Goal: Task Accomplishment & Management: Manage account settings

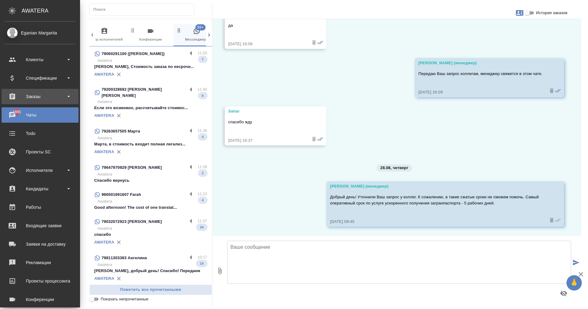
click at [45, 96] on div "Заказы" at bounding box center [40, 96] width 71 height 9
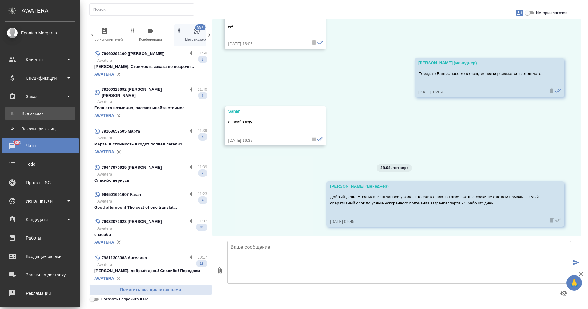
click at [42, 111] on li "В Все заказы" at bounding box center [40, 113] width 80 height 12
click at [15, 115] on div "Все заказы" at bounding box center [40, 114] width 65 height 6
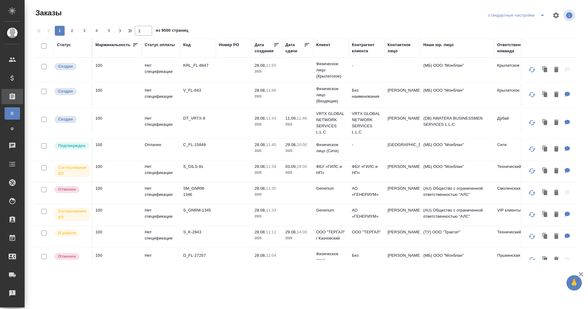
click at [324, 44] on div "Клиент" at bounding box center [323, 45] width 14 height 6
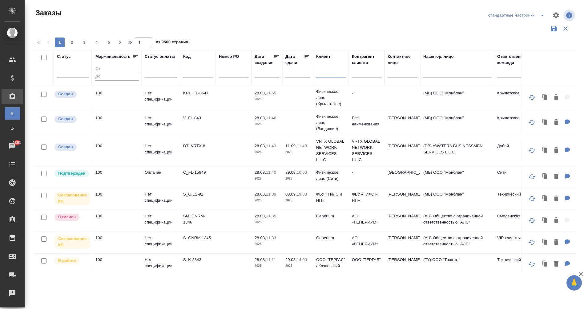
click at [324, 72] on input "text" at bounding box center [331, 74] width 30 height 8
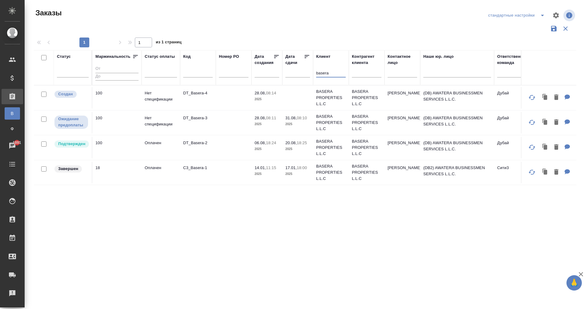
type input "basera"
click at [323, 133] on td "BASERA PROPERTIES L.L.C" at bounding box center [331, 123] width 36 height 25
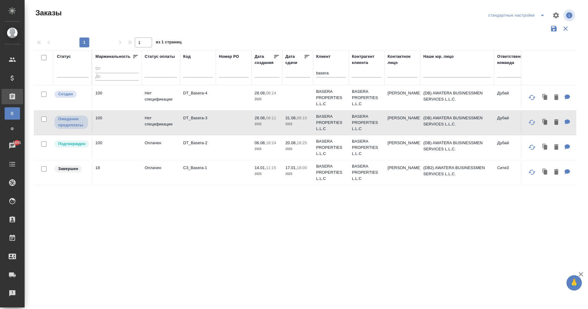
click at [194, 115] on td "DT_Basera-3" at bounding box center [198, 123] width 36 height 22
click at [194, 116] on p "DT_Basera-3" at bounding box center [198, 118] width 30 height 6
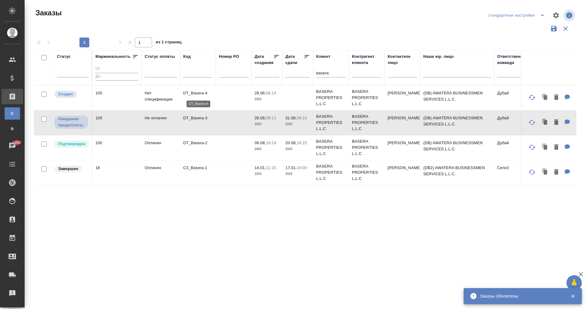
click at [203, 94] on p "DT_Basera-4" at bounding box center [198, 93] width 30 height 6
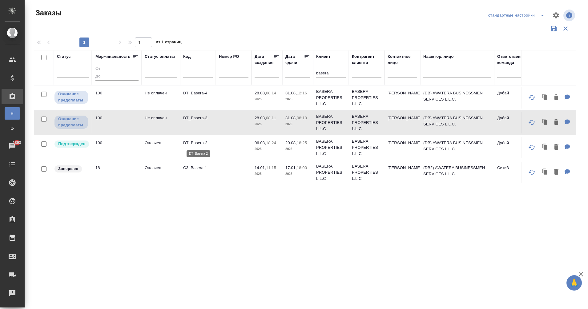
click at [191, 143] on p "DT_Basera-2" at bounding box center [198, 143] width 30 height 6
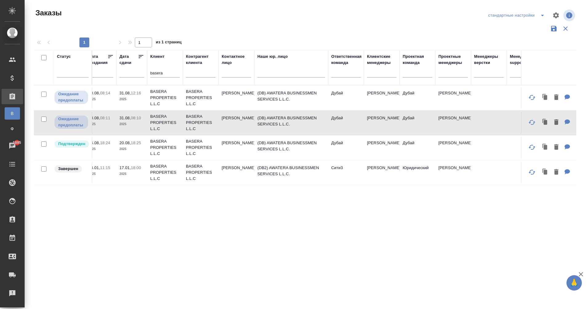
scroll to position [0, 167]
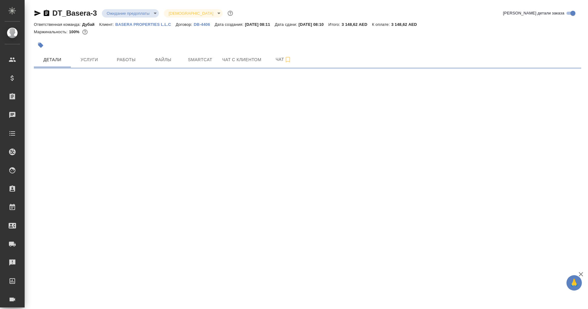
select select "RU"
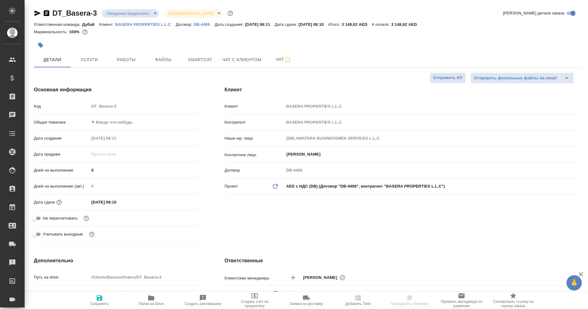
click at [115, 15] on body "🙏 .cls-1 fill:#fff; AWATERA Eganian [PERSON_NAME] Спецификации Заказы Чаты Todo…" at bounding box center [294, 154] width 588 height 309
type textarea "x"
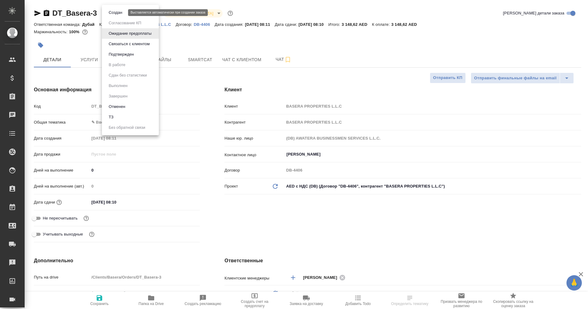
type textarea "x"
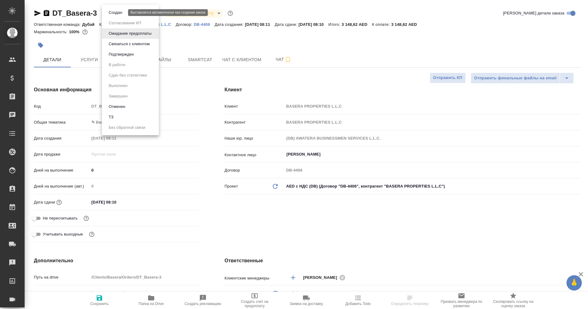
type textarea "x"
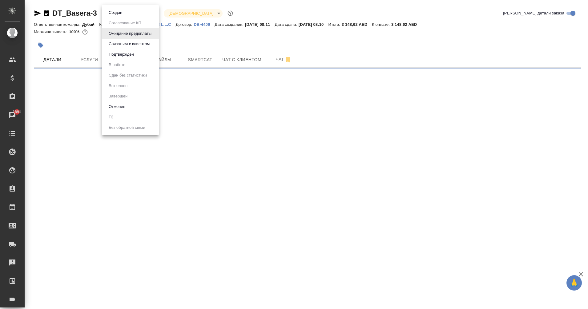
select select "RU"
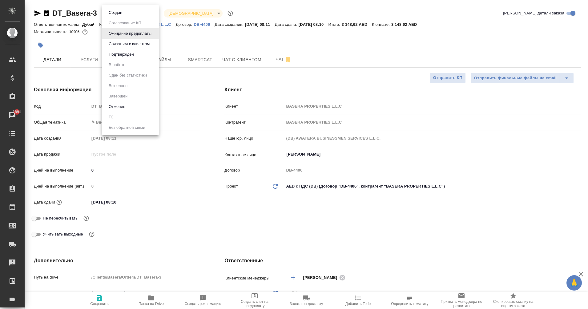
type textarea "x"
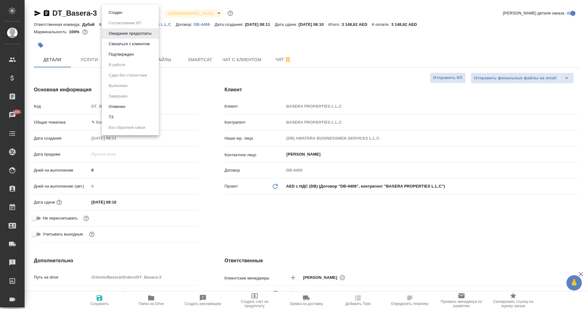
type textarea "x"
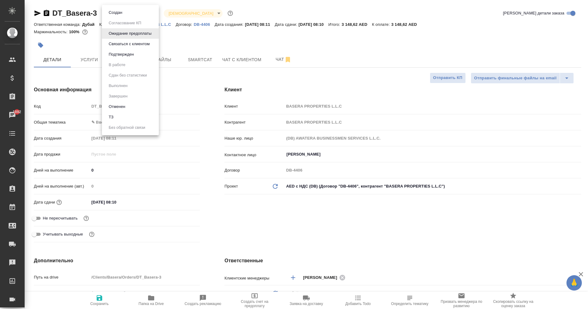
type textarea "x"
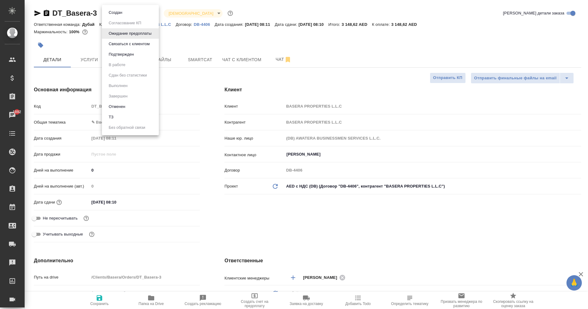
type textarea "x"
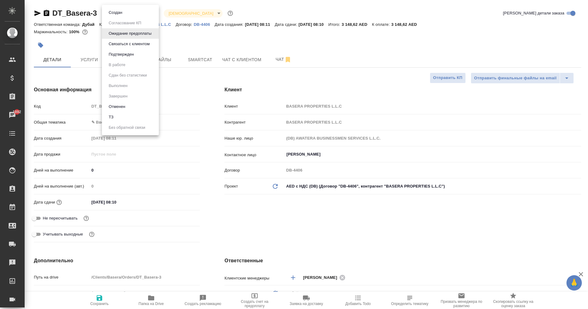
type textarea "x"
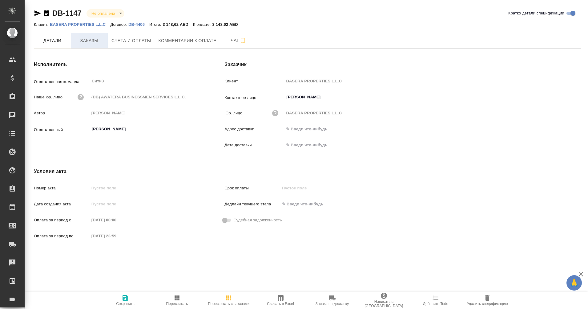
click at [85, 42] on span "Заказы" at bounding box center [90, 41] width 30 height 8
click at [131, 41] on span "Счета и оплаты" at bounding box center [131, 41] width 40 height 8
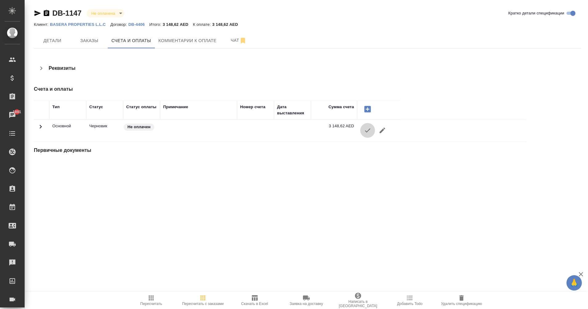
click at [368, 131] on icon "button" at bounding box center [368, 131] width 6 height 4
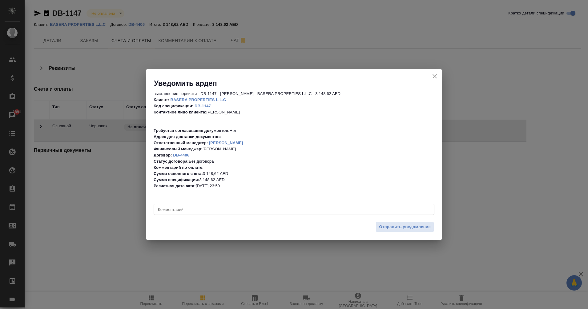
click at [213, 216] on div "выставление первички - DB-1147 - Левченко Юлия - BASERA PROPERTIES L.L.C - 3 14…" at bounding box center [294, 153] width 296 height 131
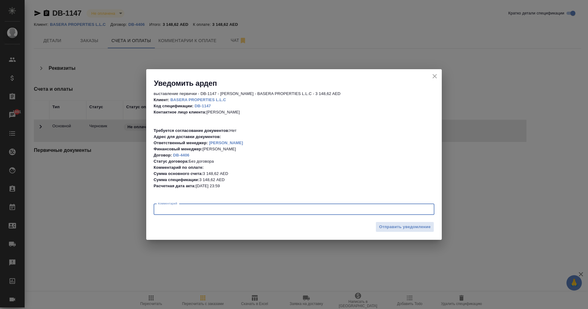
click at [214, 210] on textarea at bounding box center [294, 209] width 272 height 5
type textarea "c"
type textarea "с ндс"
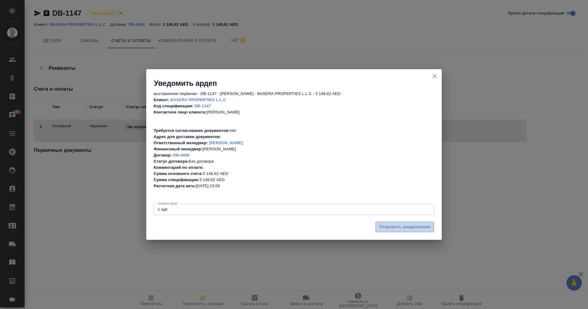
click at [404, 227] on span "Отправить уведомление" at bounding box center [405, 227] width 52 height 7
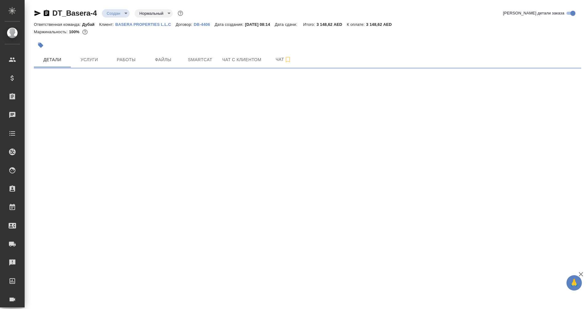
select select "RU"
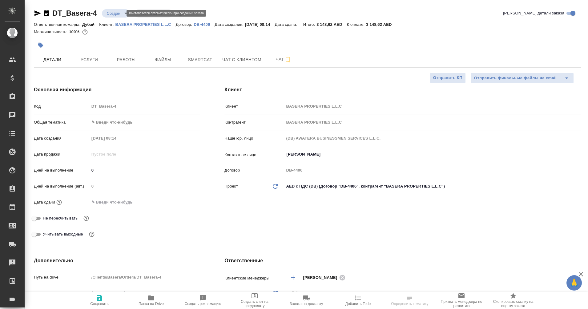
type textarea "x"
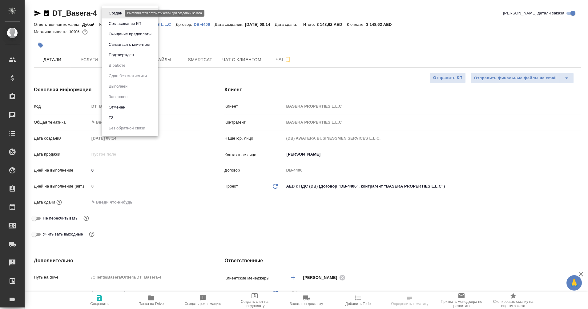
click at [120, 13] on body "🙏 .cls-1 fill:#fff; AWATERA Eganian Margarita Клиенты Спецификации Заказы Чаты …" at bounding box center [294, 154] width 588 height 309
type textarea "x"
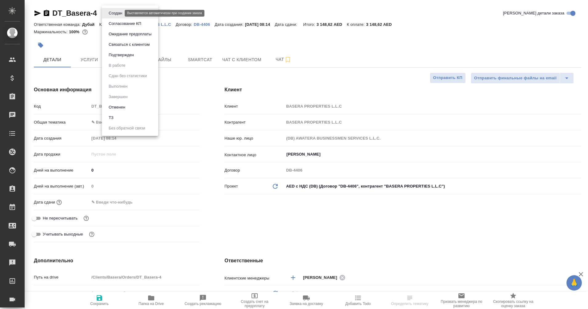
type textarea "x"
type input "[PERSON_NAME]"
click at [128, 32] on button "Ожидание предоплаты" at bounding box center [130, 34] width 46 height 7
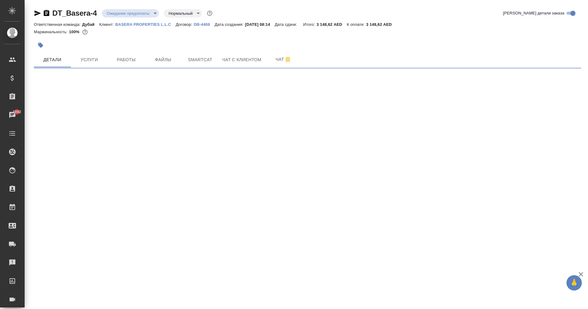
select select "RU"
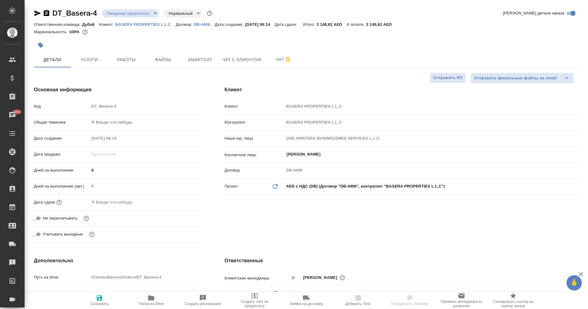
type textarea "x"
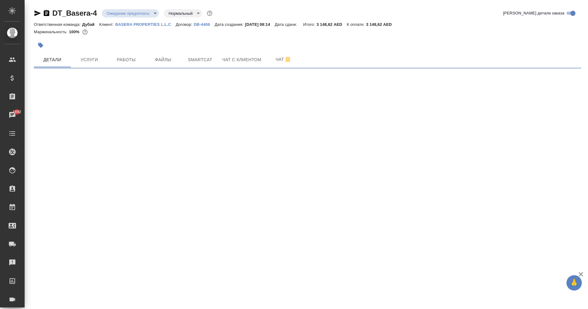
select select "RU"
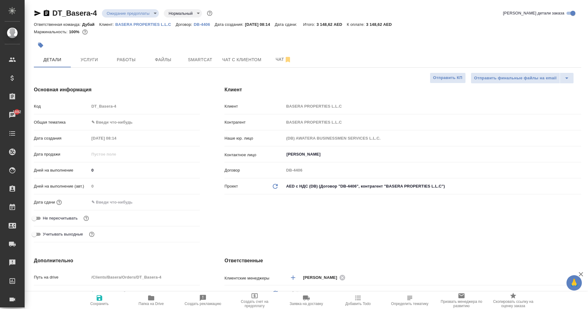
type textarea "x"
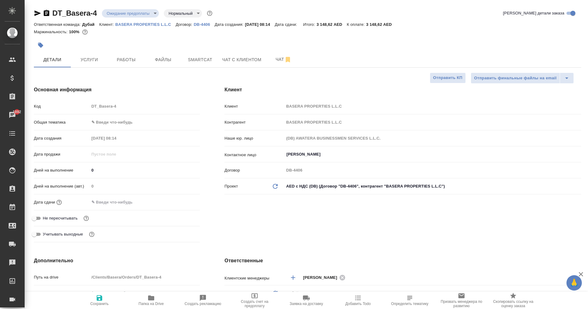
type textarea "x"
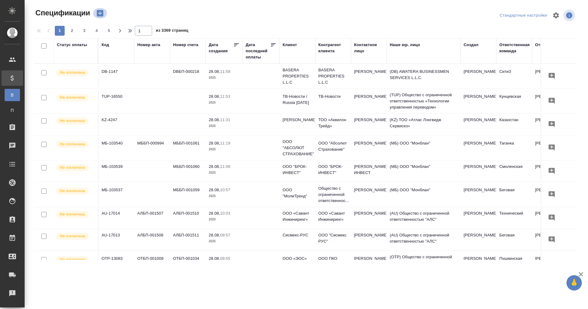
click at [101, 13] on icon "button" at bounding box center [100, 13] width 9 height 9
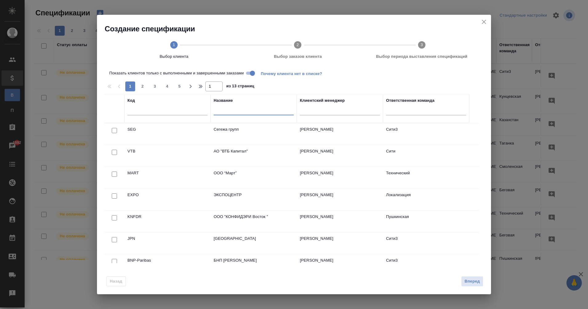
click at [226, 112] on input "text" at bounding box center [254, 111] width 80 height 8
type input "basera"
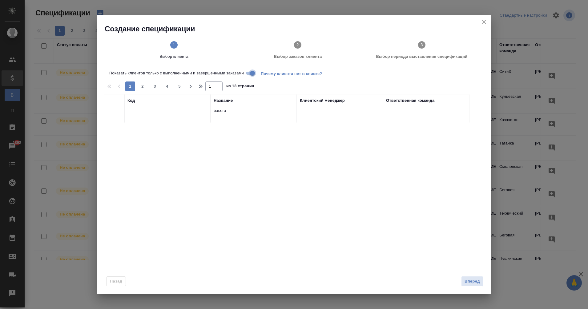
click at [252, 74] on input "Показать клиентов только с выполненными и завершенными заказами" at bounding box center [252, 73] width 22 height 7
click at [236, 115] on input "basera" at bounding box center [254, 111] width 80 height 8
click at [242, 113] on input "basera" at bounding box center [254, 111] width 80 height 8
click at [220, 111] on input "basera" at bounding box center [254, 111] width 80 height 8
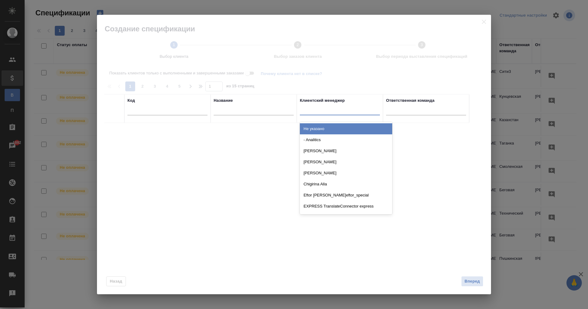
click at [316, 112] on div at bounding box center [340, 109] width 80 height 9
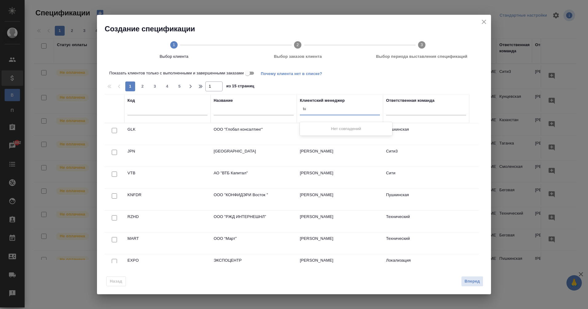
type input "t"
type input "еганя"
click at [340, 130] on div "[PERSON_NAME]" at bounding box center [346, 128] width 92 height 11
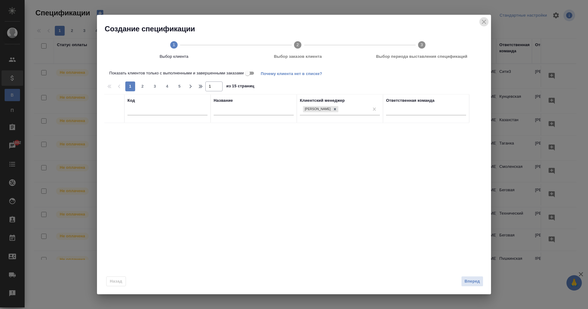
click at [480, 20] on button "close" at bounding box center [483, 21] width 9 height 9
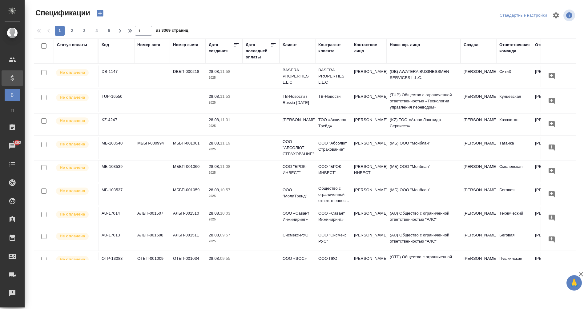
click at [100, 15] on icon "button" at bounding box center [100, 13] width 6 height 6
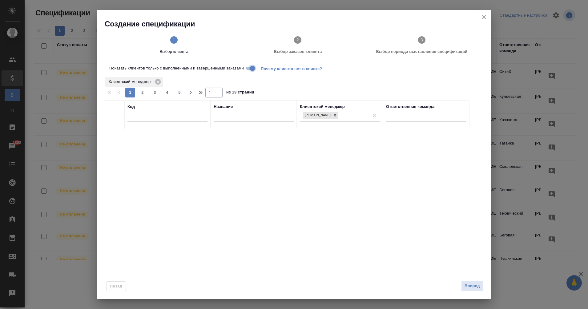
click at [250, 70] on input "Показать клиентов только с выполненными и завершенными заказами" at bounding box center [252, 68] width 22 height 7
click at [485, 18] on icon "close" at bounding box center [484, 17] width 4 height 4
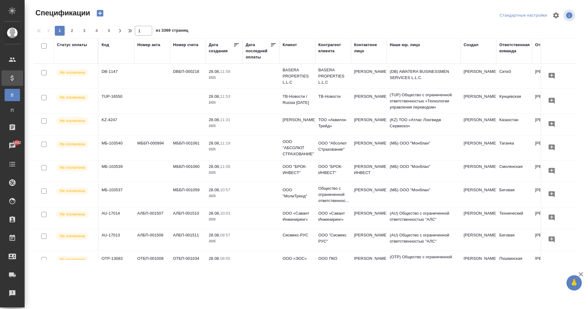
click at [101, 17] on icon "button" at bounding box center [100, 13] width 9 height 9
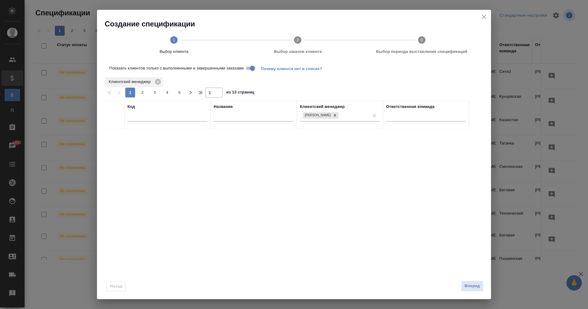
click at [248, 69] on input "Показать клиентов только с выполненными и завершенными заказами" at bounding box center [252, 68] width 22 height 7
click at [337, 115] on icon at bounding box center [335, 115] width 4 height 4
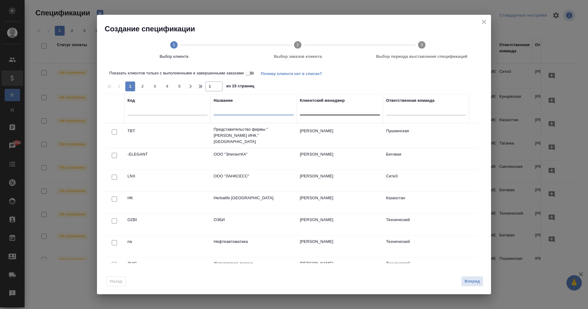
click at [233, 115] on input "text" at bounding box center [254, 111] width 80 height 8
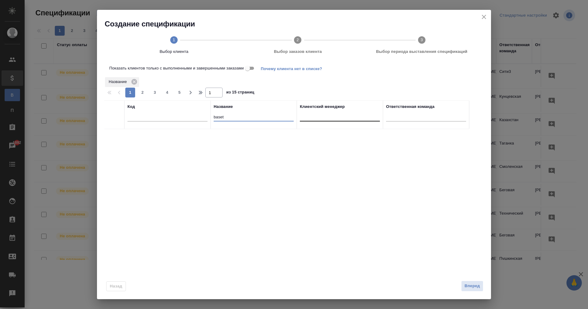
type input "base"
click at [219, 116] on input "base" at bounding box center [254, 118] width 80 height 8
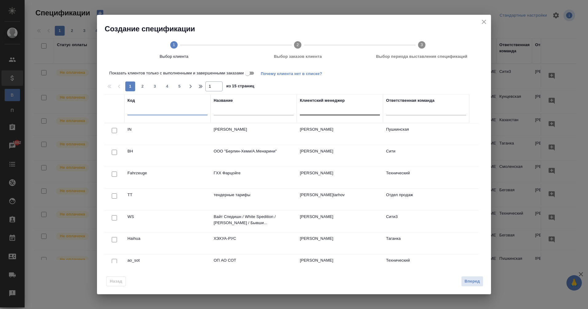
click at [162, 111] on input "text" at bounding box center [167, 111] width 80 height 8
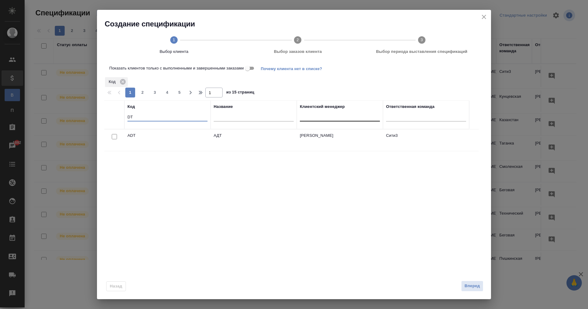
type input "DT"
click at [486, 18] on icon "close" at bounding box center [483, 16] width 7 height 7
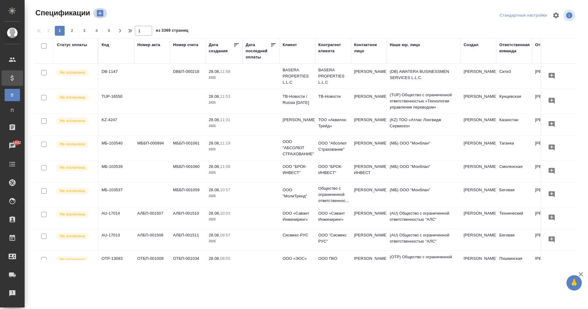
click at [102, 13] on icon "button" at bounding box center [100, 13] width 9 height 9
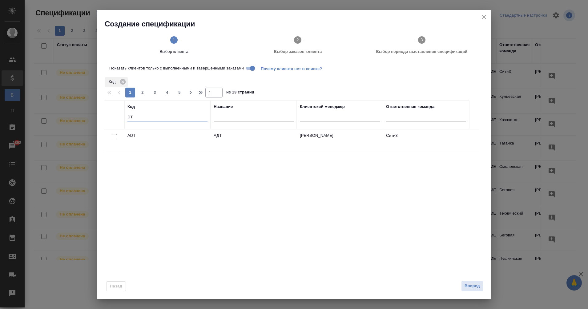
drag, startPoint x: 171, startPoint y: 118, endPoint x: 122, endPoint y: 116, distance: 49.0
click at [122, 116] on tr "Код DT Название Клиентский менеджер Ответственная команда" at bounding box center [286, 114] width 365 height 29
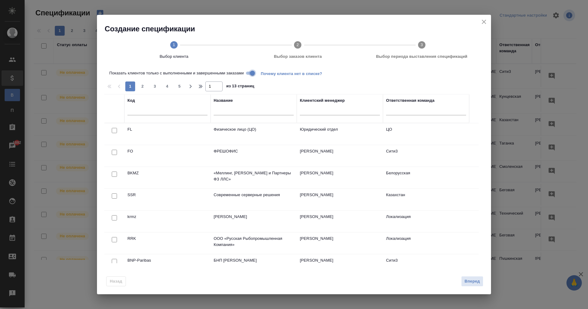
click at [248, 73] on input "Показать клиентов только с выполненными и завершенными заказами" at bounding box center [252, 73] width 22 height 7
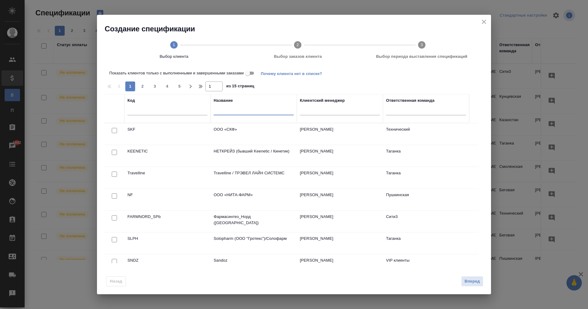
click at [240, 109] on input "text" at bounding box center [254, 111] width 80 height 8
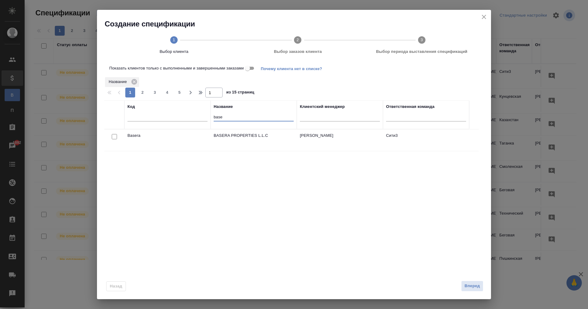
type input "base"
click at [116, 137] on input "checkbox" at bounding box center [114, 136] width 5 height 5
checkbox input "true"
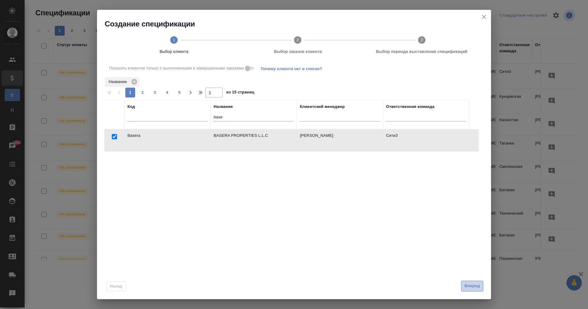
click at [478, 284] on span "Вперед" at bounding box center [472, 286] width 15 height 7
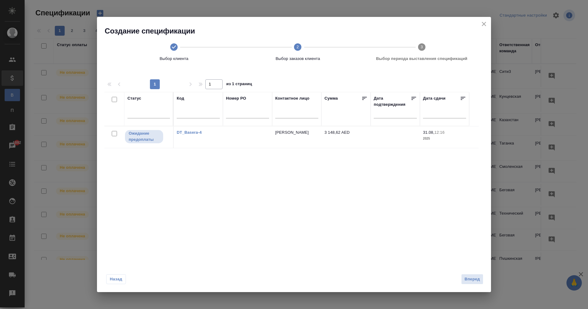
click at [116, 135] on input "checkbox" at bounding box center [114, 133] width 5 height 5
checkbox input "true"
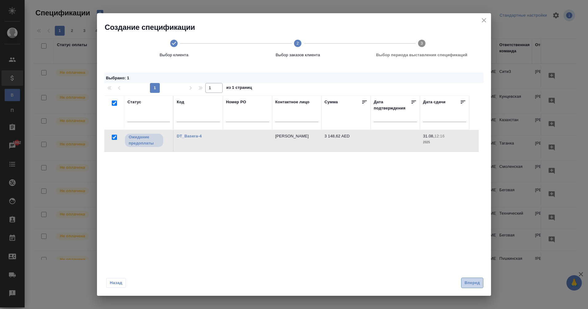
click at [471, 284] on span "Вперед" at bounding box center [472, 283] width 15 height 7
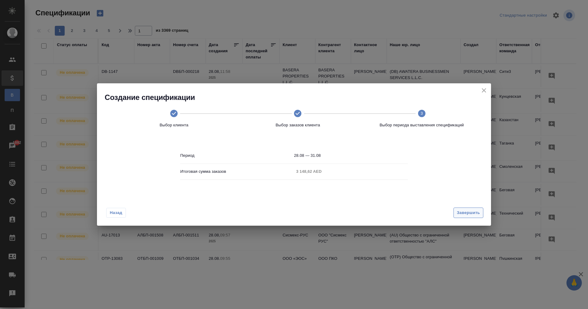
click at [467, 212] on span "Завершить" at bounding box center [468, 213] width 23 height 7
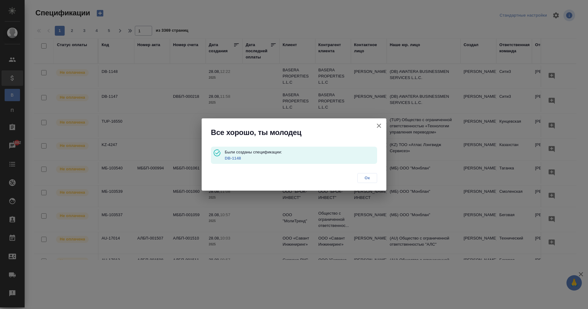
click at [234, 158] on link "DB-1148" at bounding box center [233, 158] width 16 height 5
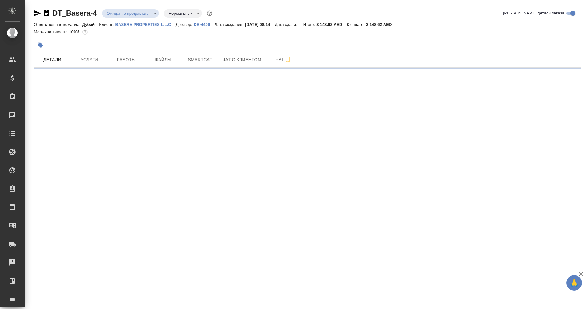
select select "RU"
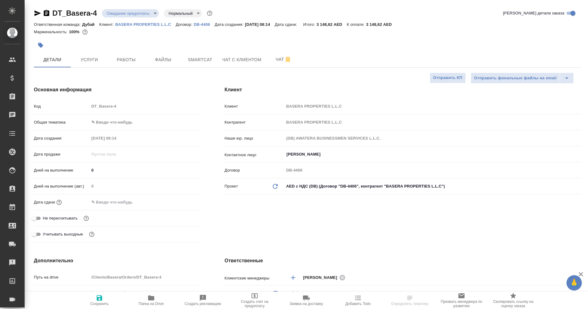
type textarea "x"
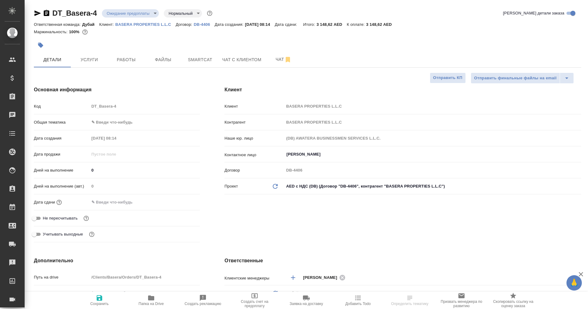
type textarea "x"
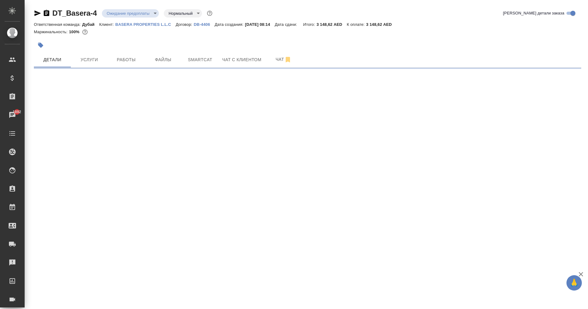
select select "RU"
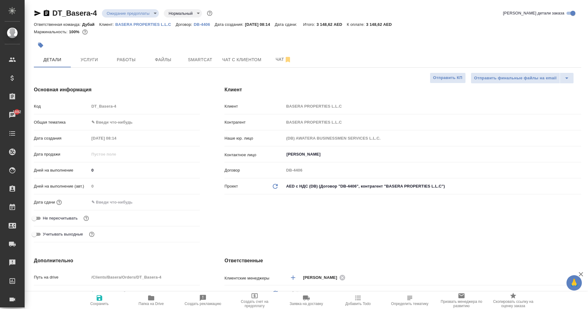
type textarea "x"
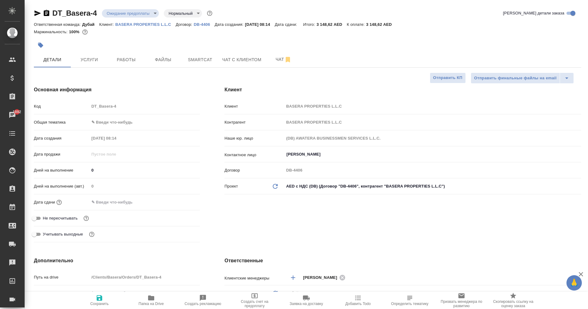
type textarea "x"
click at [81, 54] on button "Услуги" at bounding box center [89, 59] width 37 height 15
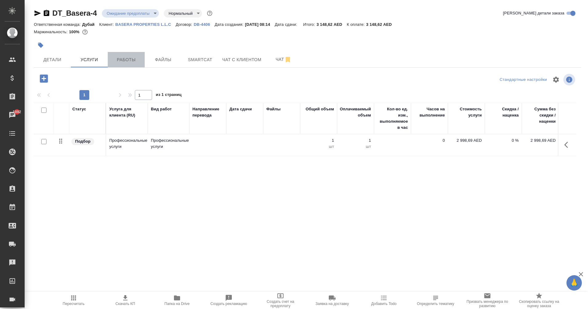
click at [140, 60] on span "Работы" at bounding box center [126, 60] width 30 height 8
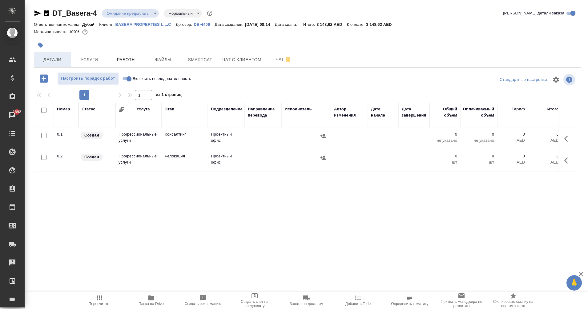
click at [53, 62] on span "Детали" at bounding box center [53, 60] width 30 height 8
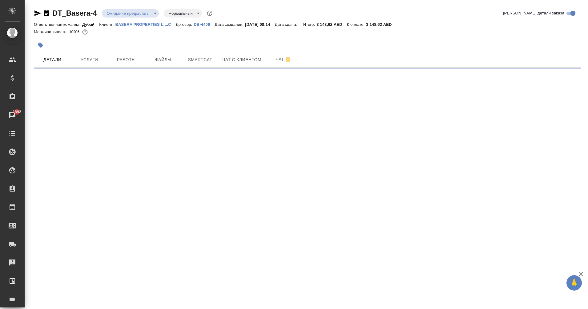
select select "RU"
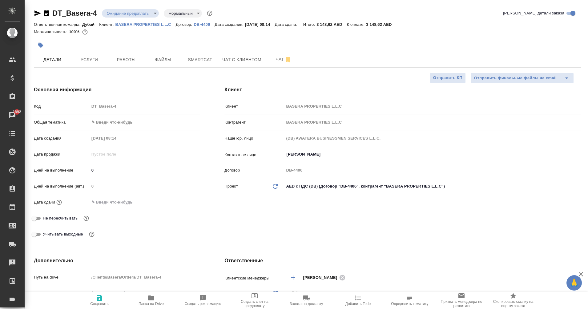
type textarea "x"
click at [107, 203] on input "text" at bounding box center [117, 202] width 54 height 9
click at [185, 200] on icon "button" at bounding box center [181, 202] width 7 height 7
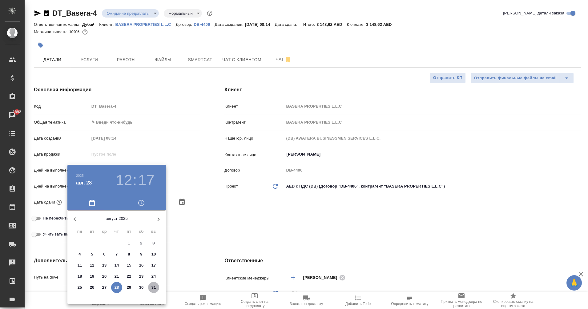
click at [155, 290] on p "31" at bounding box center [153, 288] width 5 height 6
type input "31.08.2025 12:17"
type textarea "x"
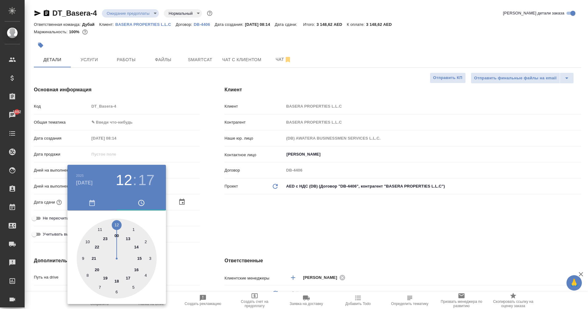
click at [115, 224] on div at bounding box center [117, 259] width 80 height 80
type textarea "x"
click at [152, 261] on div at bounding box center [117, 259] width 80 height 80
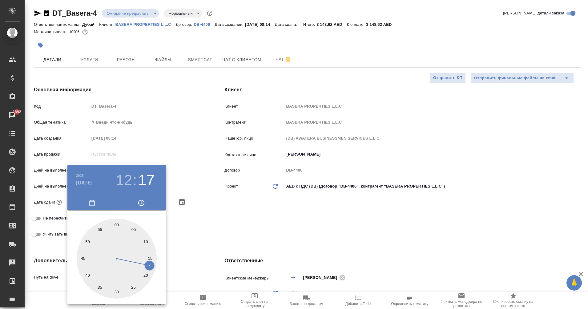
type input "31.08.2025 12:16"
type textarea "x"
click at [198, 244] on div at bounding box center [294, 154] width 588 height 309
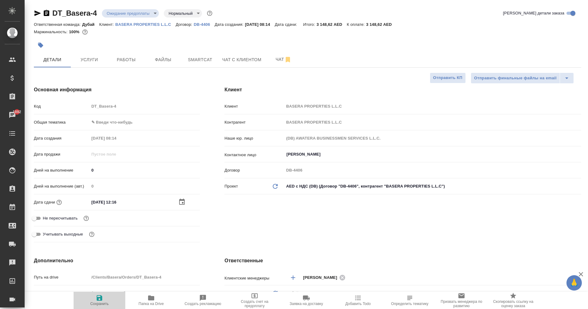
click at [97, 304] on span "Сохранить" at bounding box center [99, 304] width 18 height 4
type textarea "x"
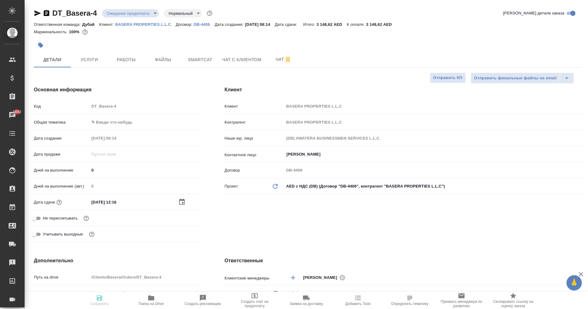
type textarea "x"
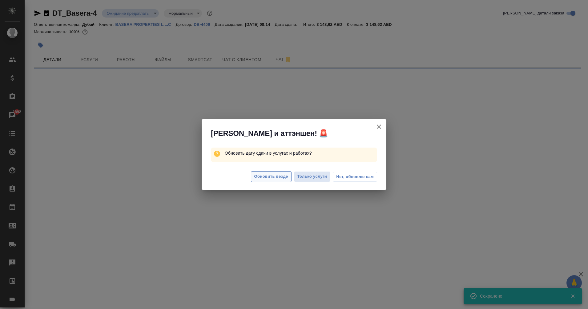
select select "RU"
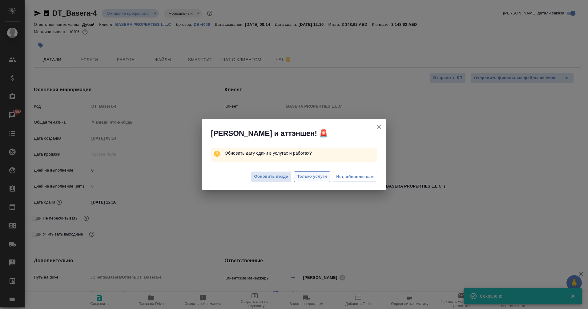
type textarea "x"
click at [276, 178] on span "Обновить везде" at bounding box center [271, 176] width 34 height 7
type textarea "x"
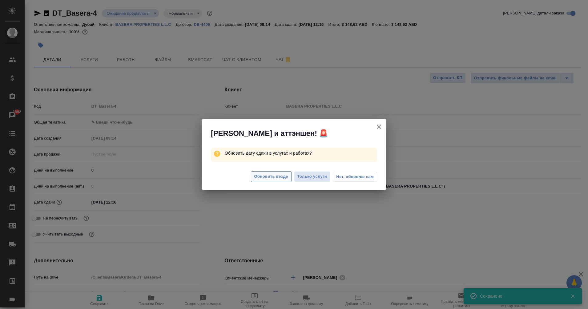
type textarea "x"
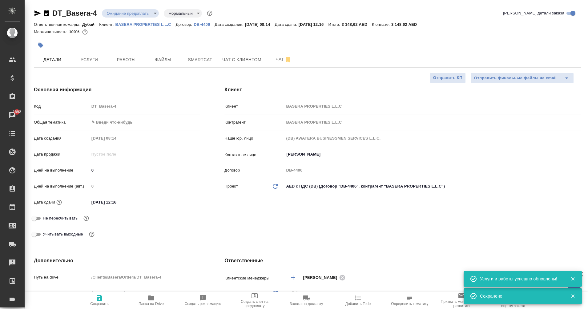
type textarea "x"
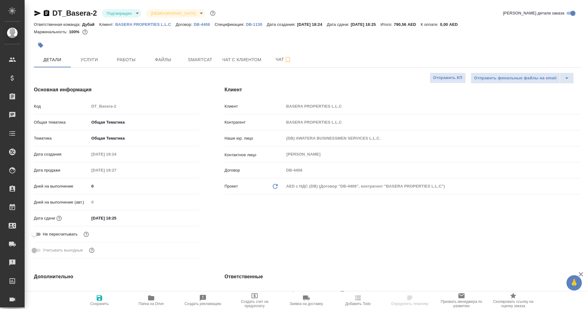
select select "RU"
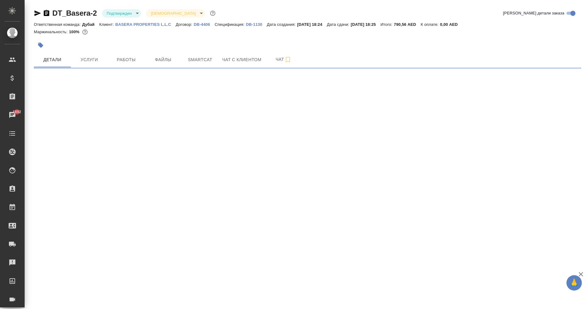
select select "RU"
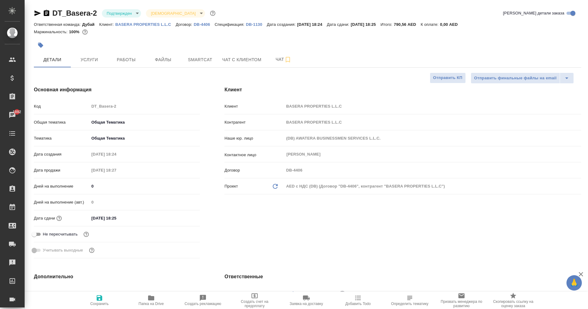
type textarea "x"
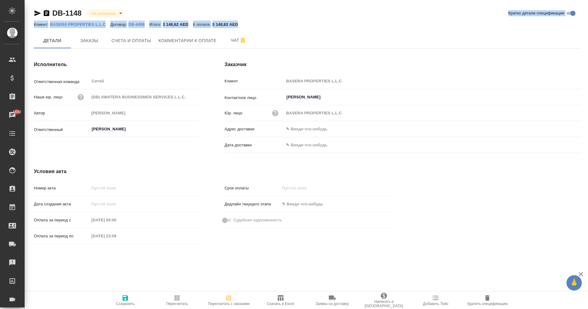
drag, startPoint x: 243, startPoint y: 24, endPoint x: 213, endPoint y: 20, distance: 30.1
click at [213, 20] on div "DB-1148 Не оплачена notPayed Кратко детали спецификации Клиент: BASERA PROPERTI…" at bounding box center [307, 18] width 547 height 20
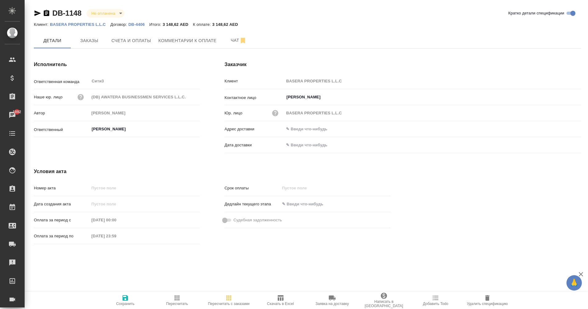
click at [271, 30] on div "DB-1148 Не оплачена notPayed Кратко детали спецификации Клиент: BASERA PROPERTI…" at bounding box center [307, 131] width 554 height 263
drag, startPoint x: 213, startPoint y: 23, endPoint x: 229, endPoint y: 25, distance: 16.4
click at [229, 25] on div "Клиент: BASERA PROPERTIES L.L.C Договор: DB-4406 Итого: 3 148,62 AED К оплате: …" at bounding box center [307, 24] width 547 height 7
copy p "3 148,62"
click at [130, 43] on span "Счета и оплаты" at bounding box center [131, 41] width 40 height 8
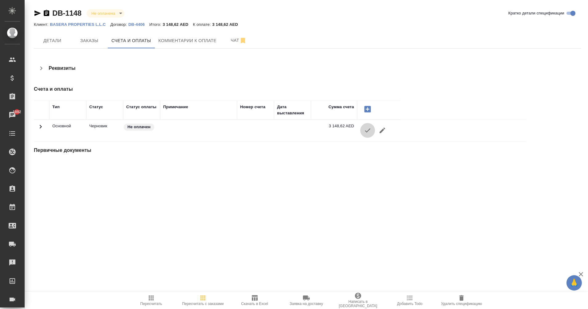
click at [368, 132] on icon "button" at bounding box center [367, 130] width 7 height 7
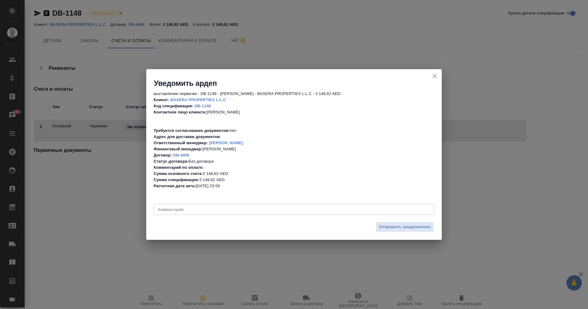
click at [355, 214] on div "x Комментарий" at bounding box center [294, 209] width 281 height 11
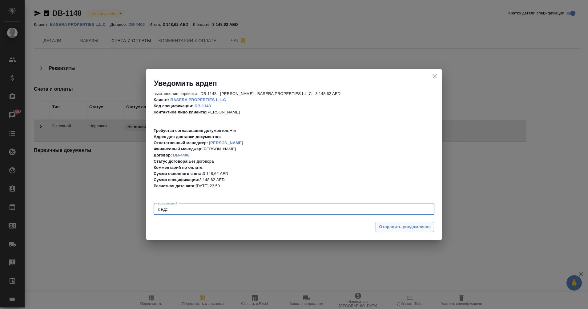
type textarea "c ндс"
click at [418, 225] on span "Отправить уведомление" at bounding box center [405, 227] width 52 height 7
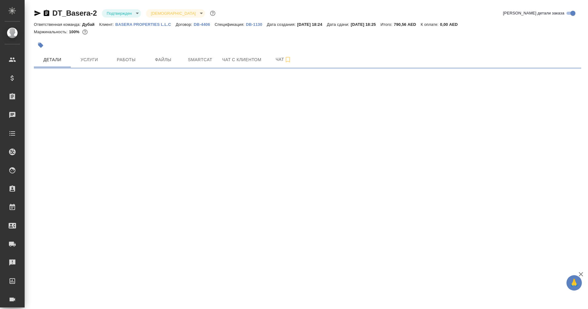
select select "RU"
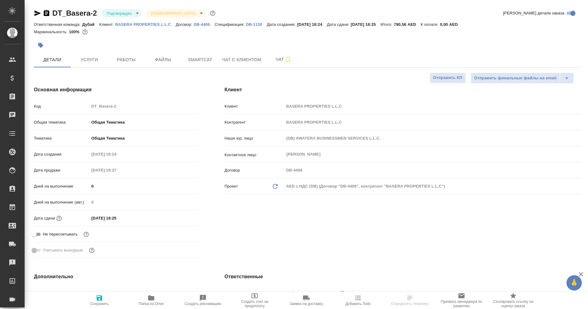
type textarea "x"
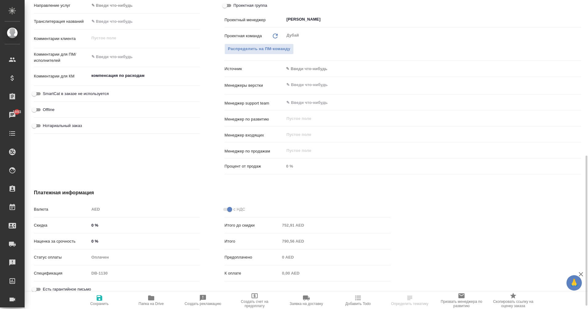
scroll to position [327, 0]
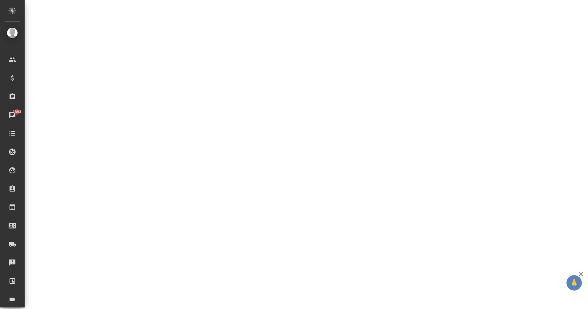
select select "RU"
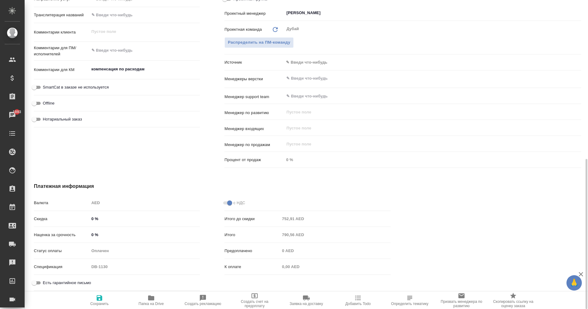
type textarea "x"
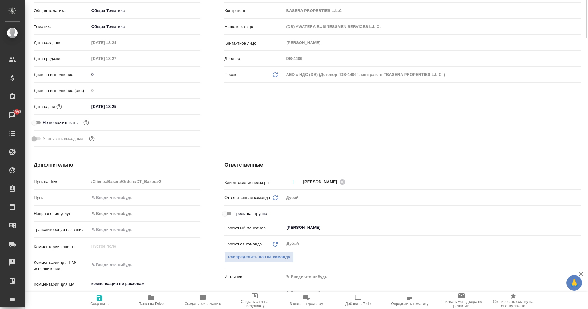
scroll to position [0, 0]
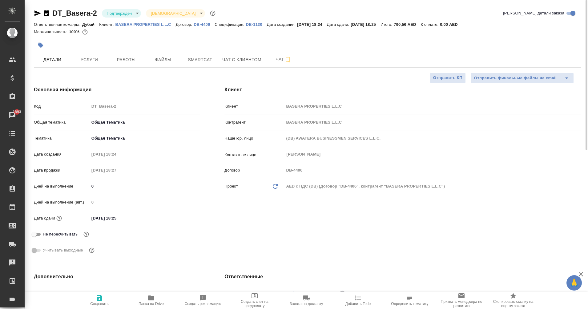
type textarea "x"
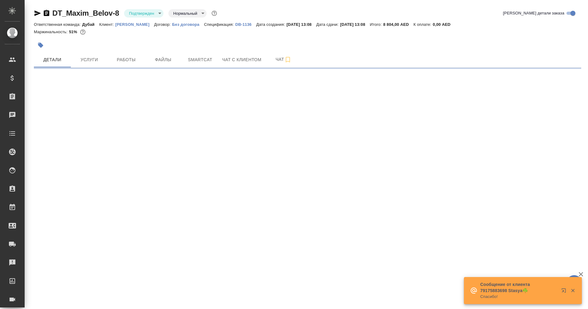
select select "RU"
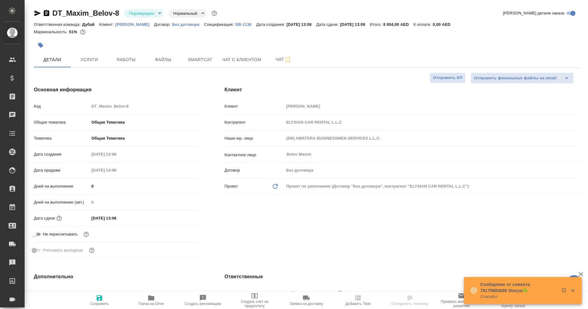
type textarea "x"
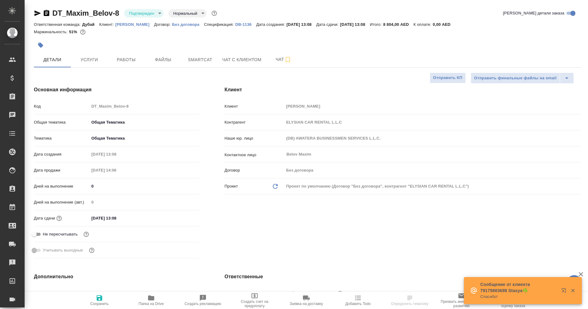
type textarea "x"
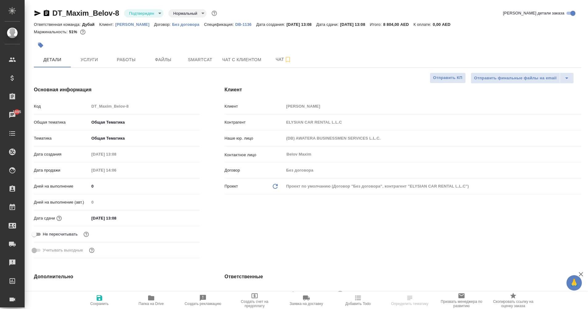
type textarea "x"
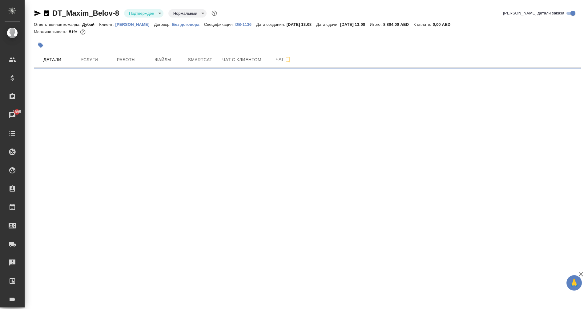
select select "RU"
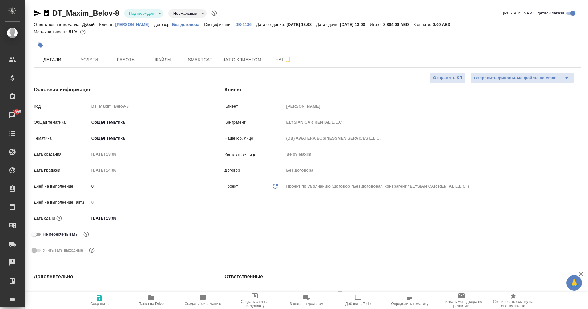
type textarea "x"
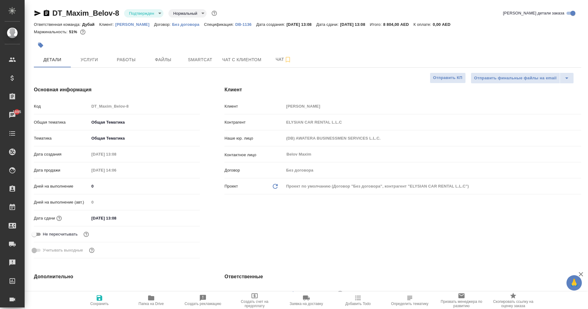
type textarea "x"
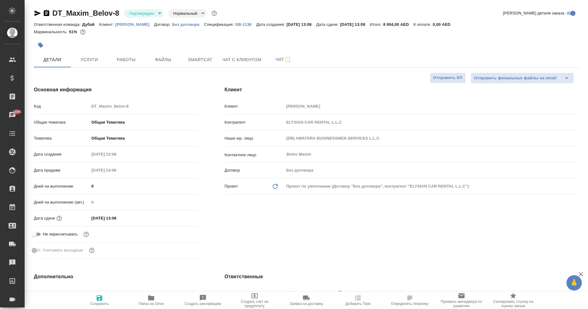
type textarea "x"
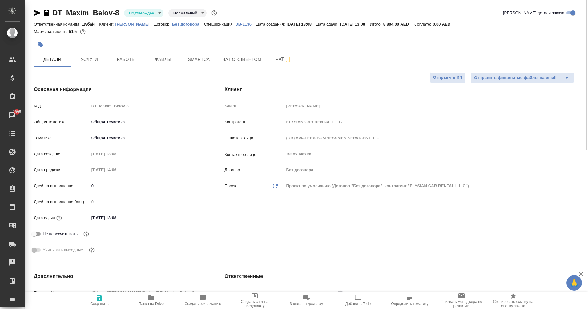
type textarea "x"
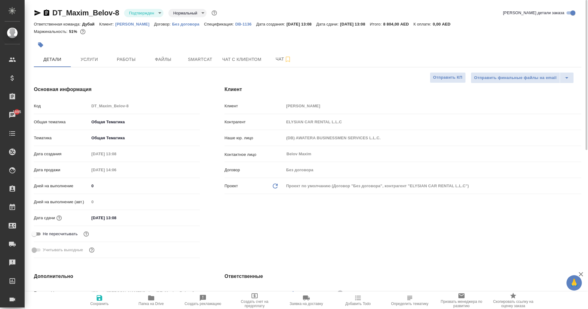
type textarea "x"
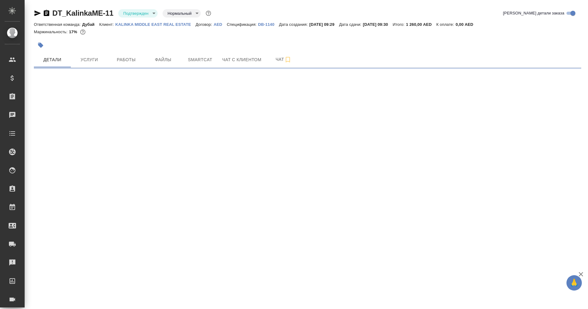
select select "RU"
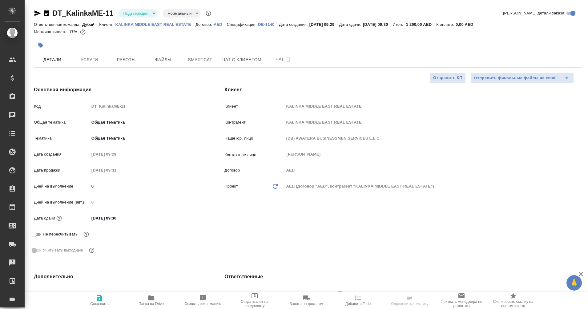
type textarea "x"
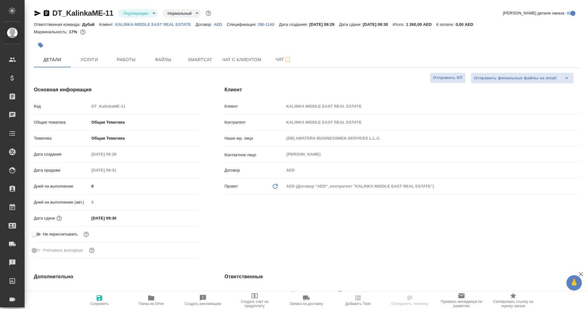
type textarea "x"
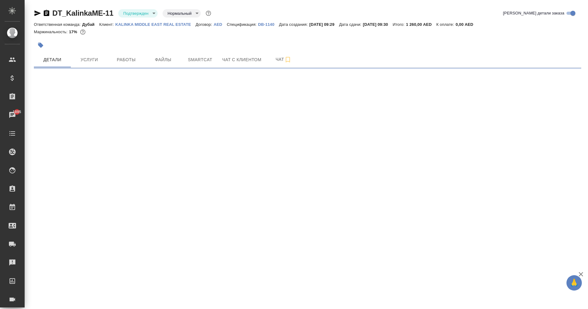
select select "RU"
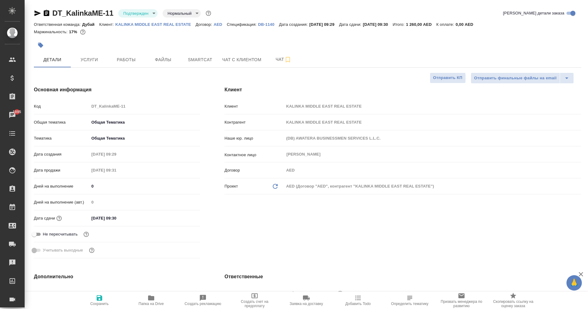
type textarea "x"
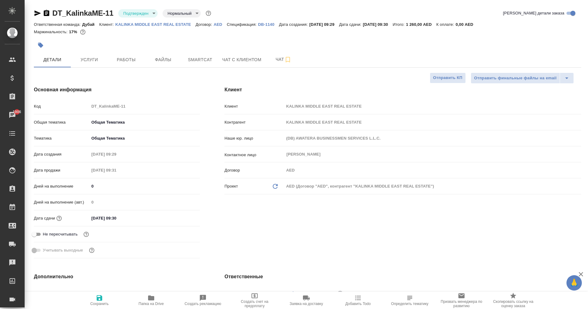
type textarea "x"
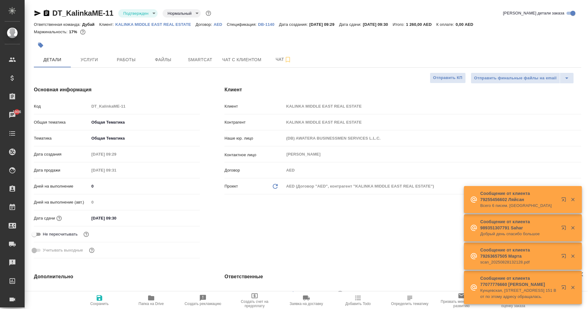
type textarea "x"
